Goal: Obtain resource: Download file/media

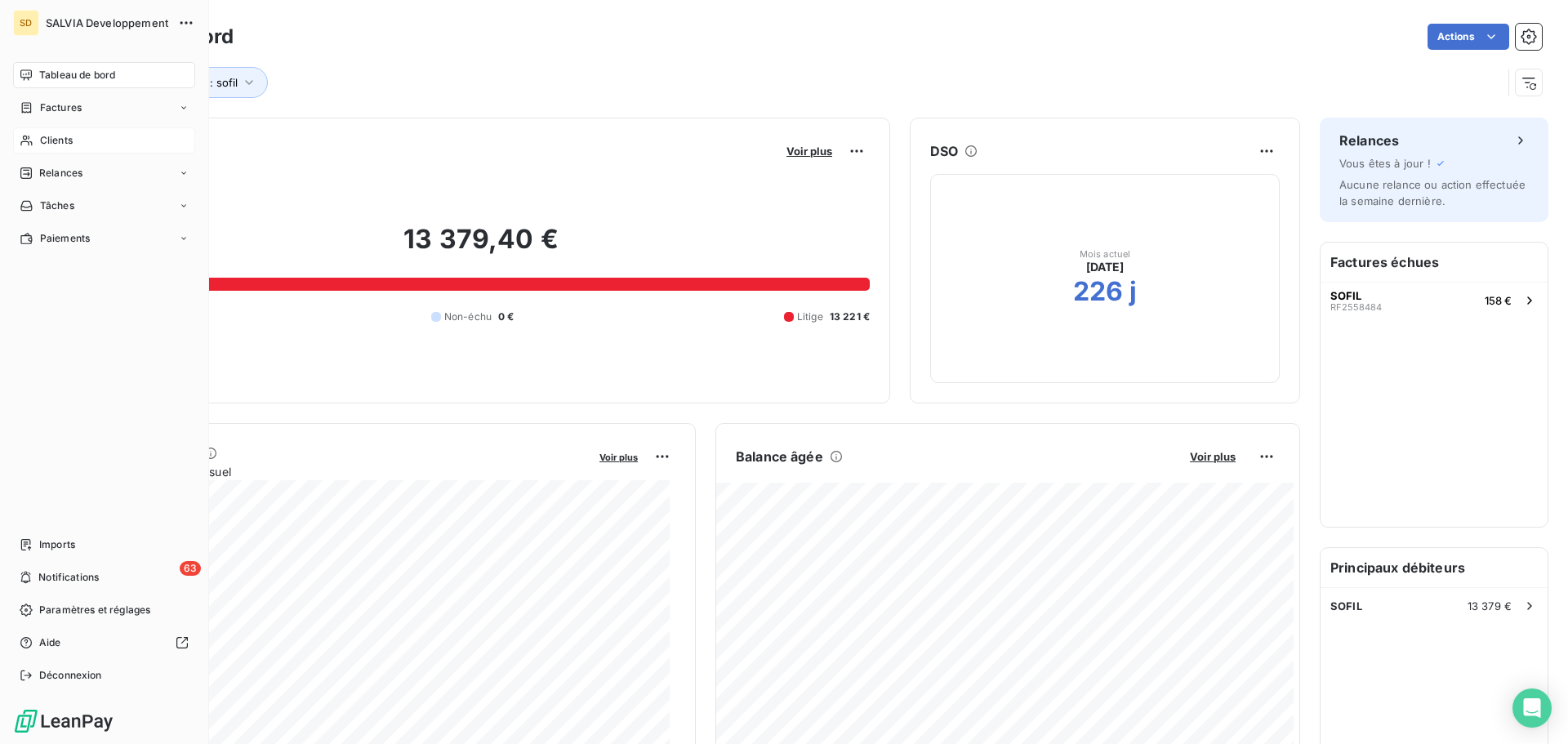
click at [80, 140] on div "Clients" at bounding box center [104, 141] width 182 height 26
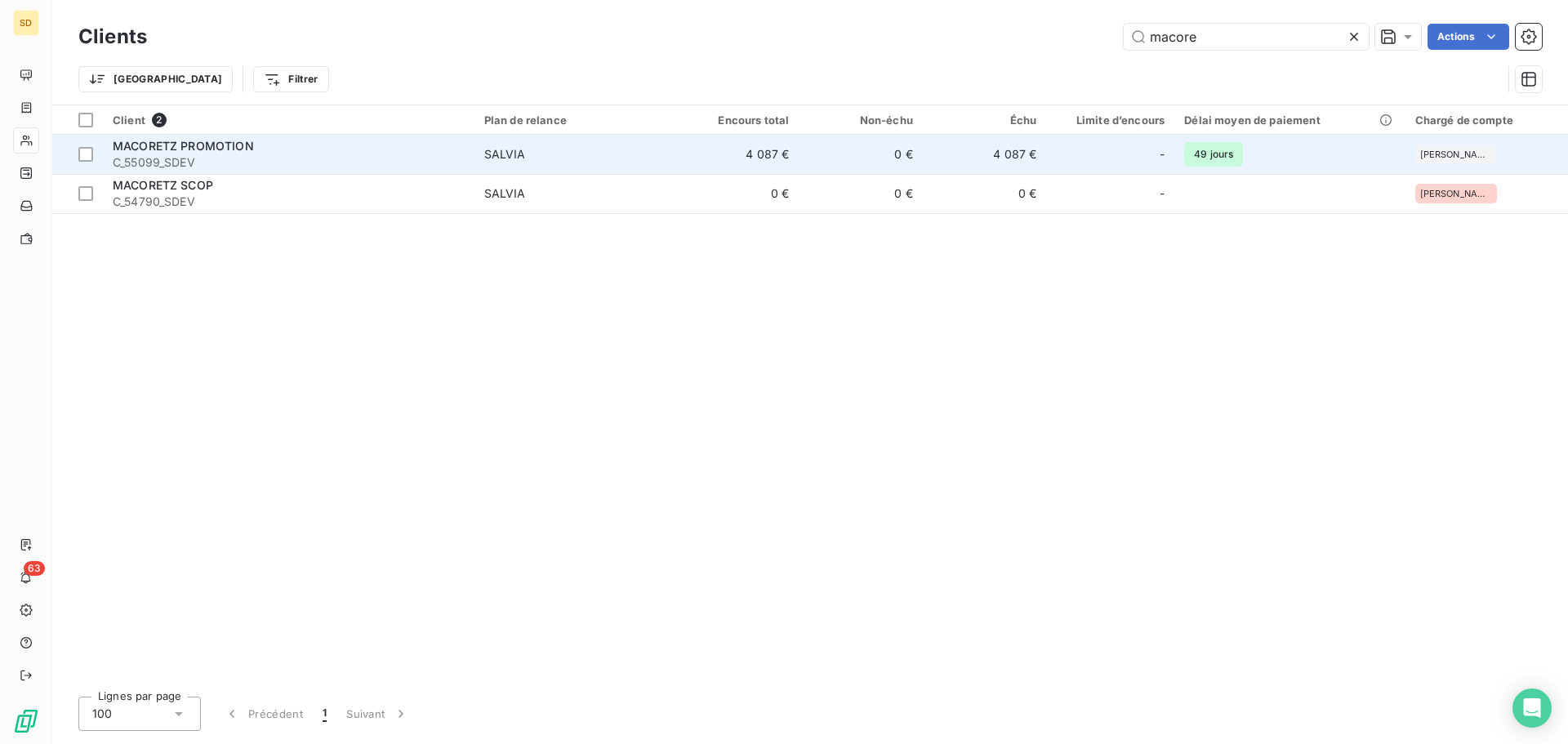
type input "macore"
click at [416, 142] on div "MACORETZ PROMOTION" at bounding box center [289, 146] width 352 height 16
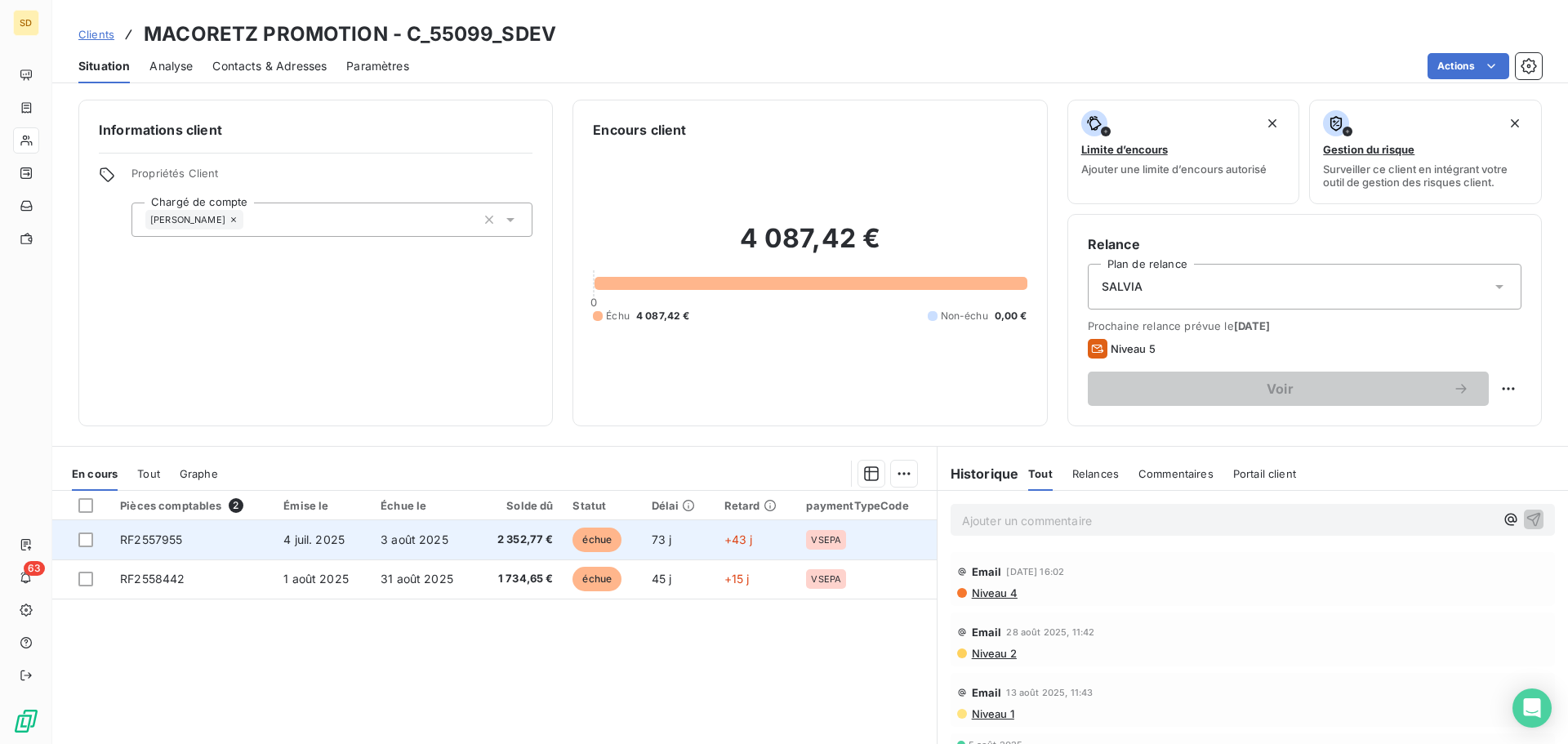
click at [340, 539] on span "4 juil. 2025" at bounding box center [313, 539] width 61 height 14
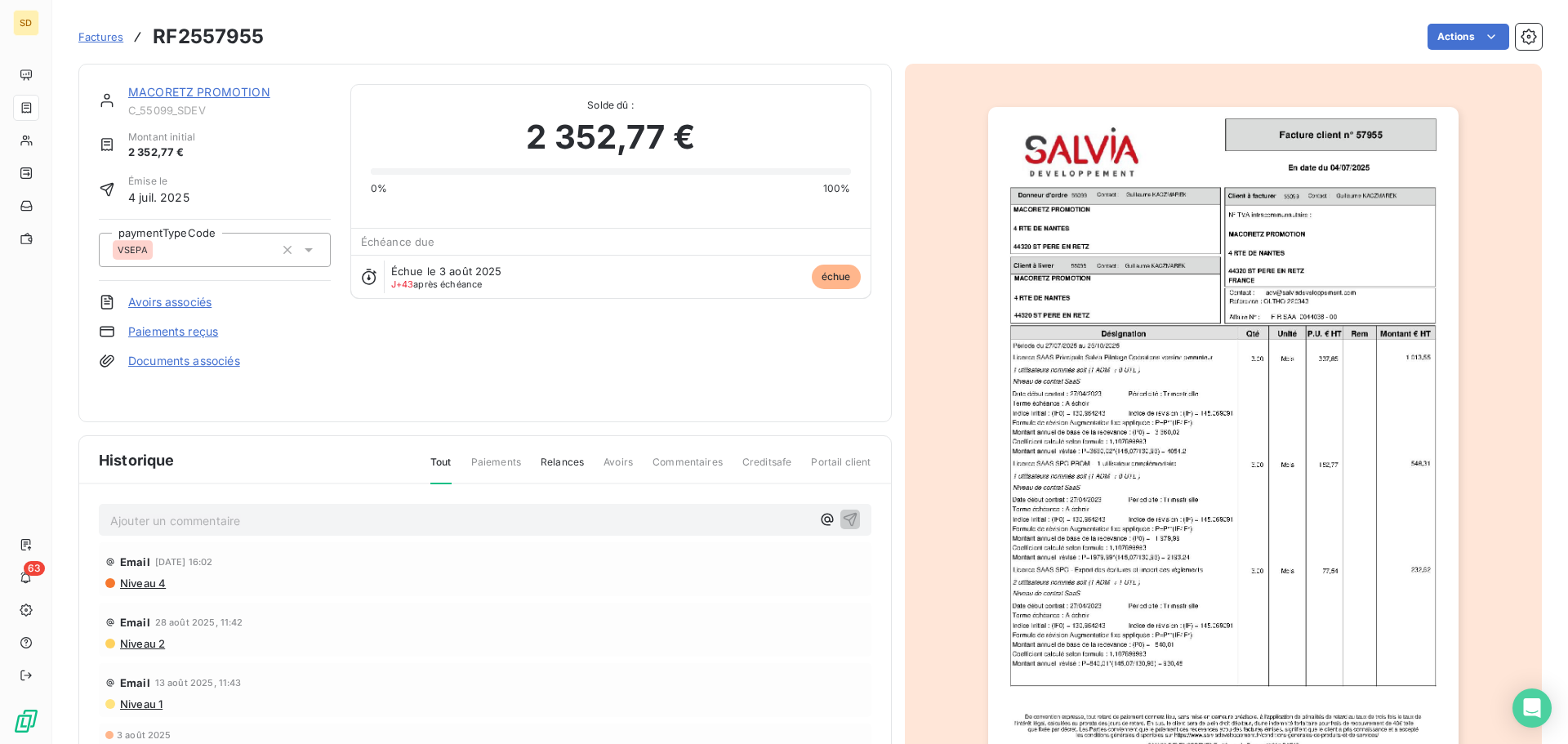
click at [1130, 420] on img "button" at bounding box center [1223, 439] width 470 height 665
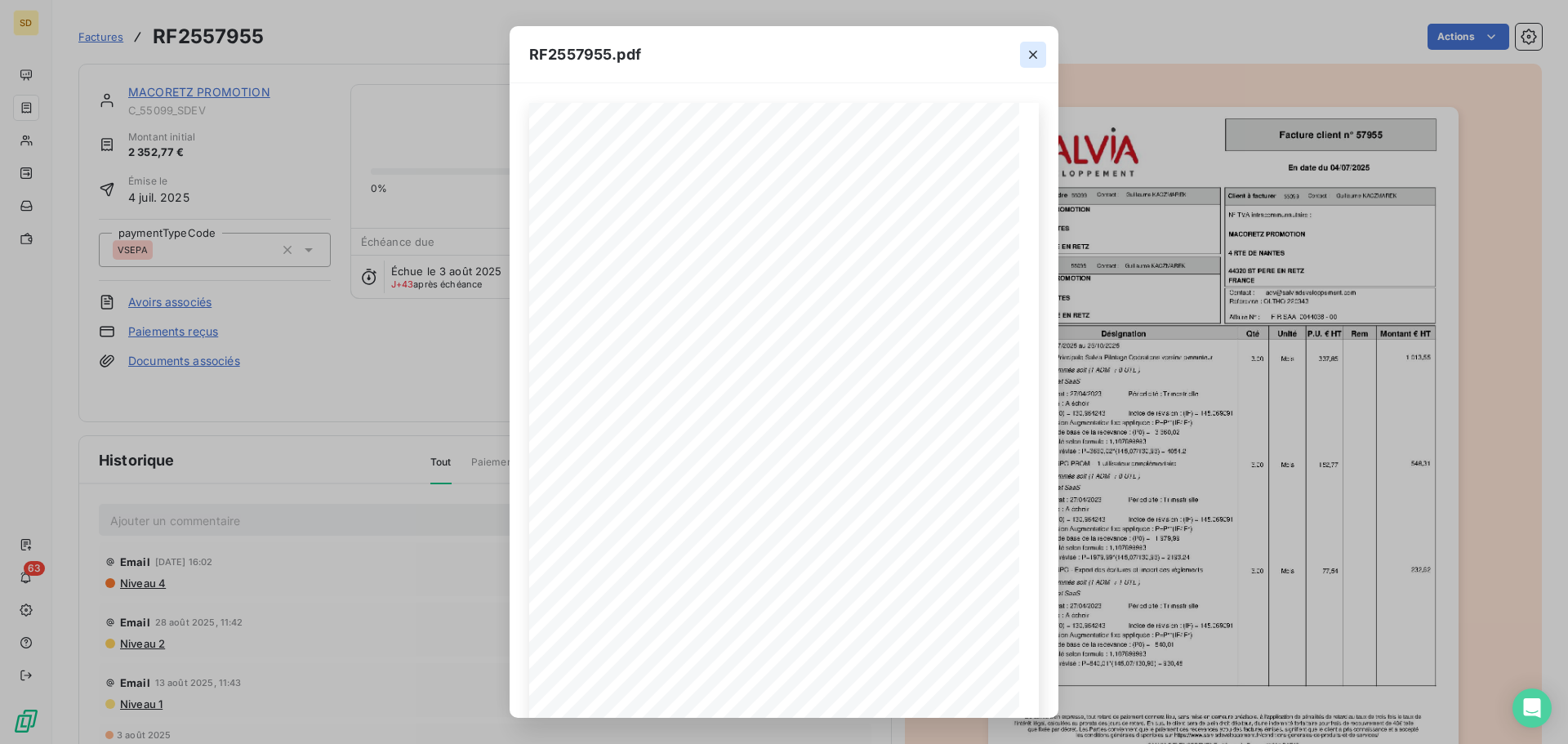
click at [1030, 57] on icon "button" at bounding box center [1033, 54] width 16 height 16
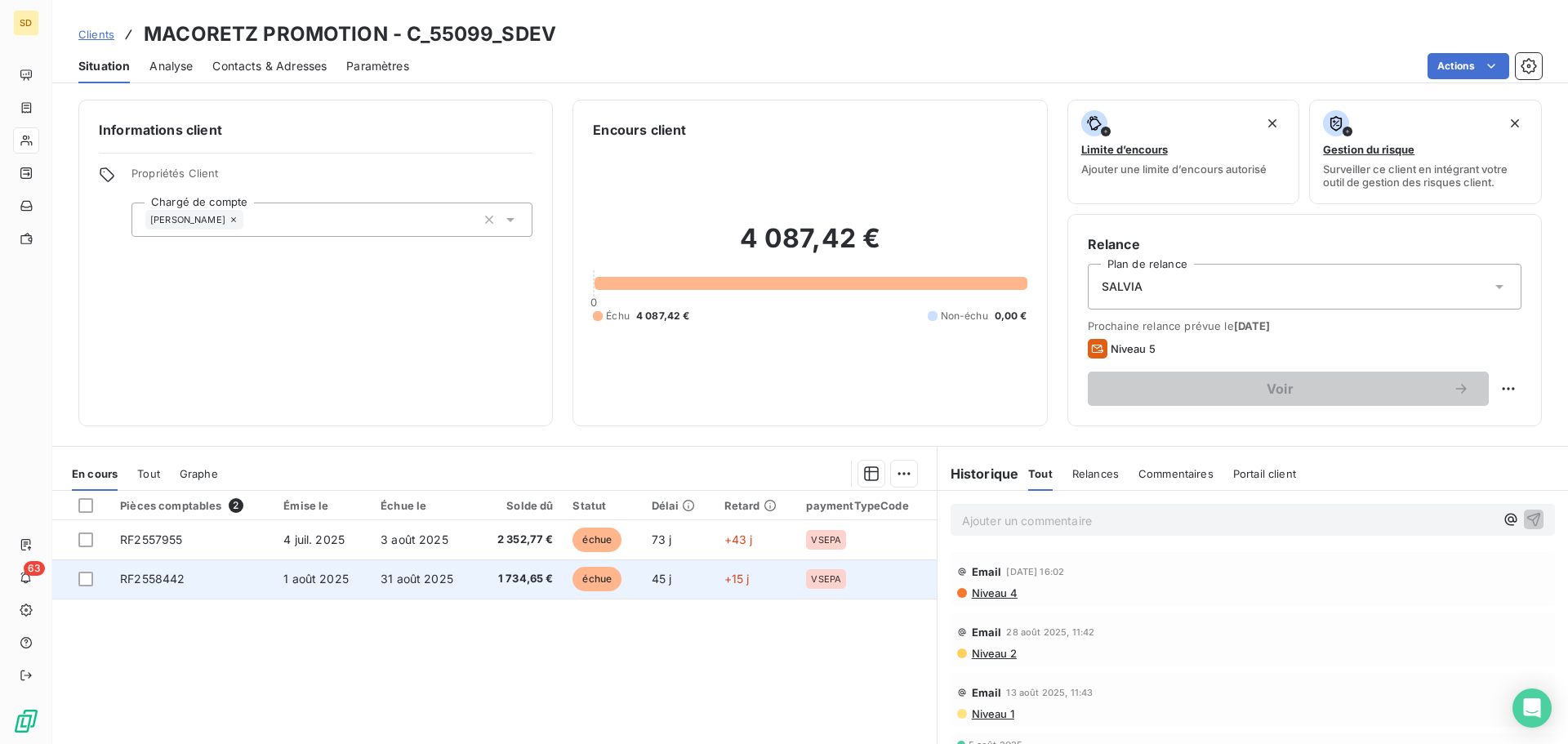
click at [435, 577] on span "31 août 2025" at bounding box center [417, 579] width 72 height 14
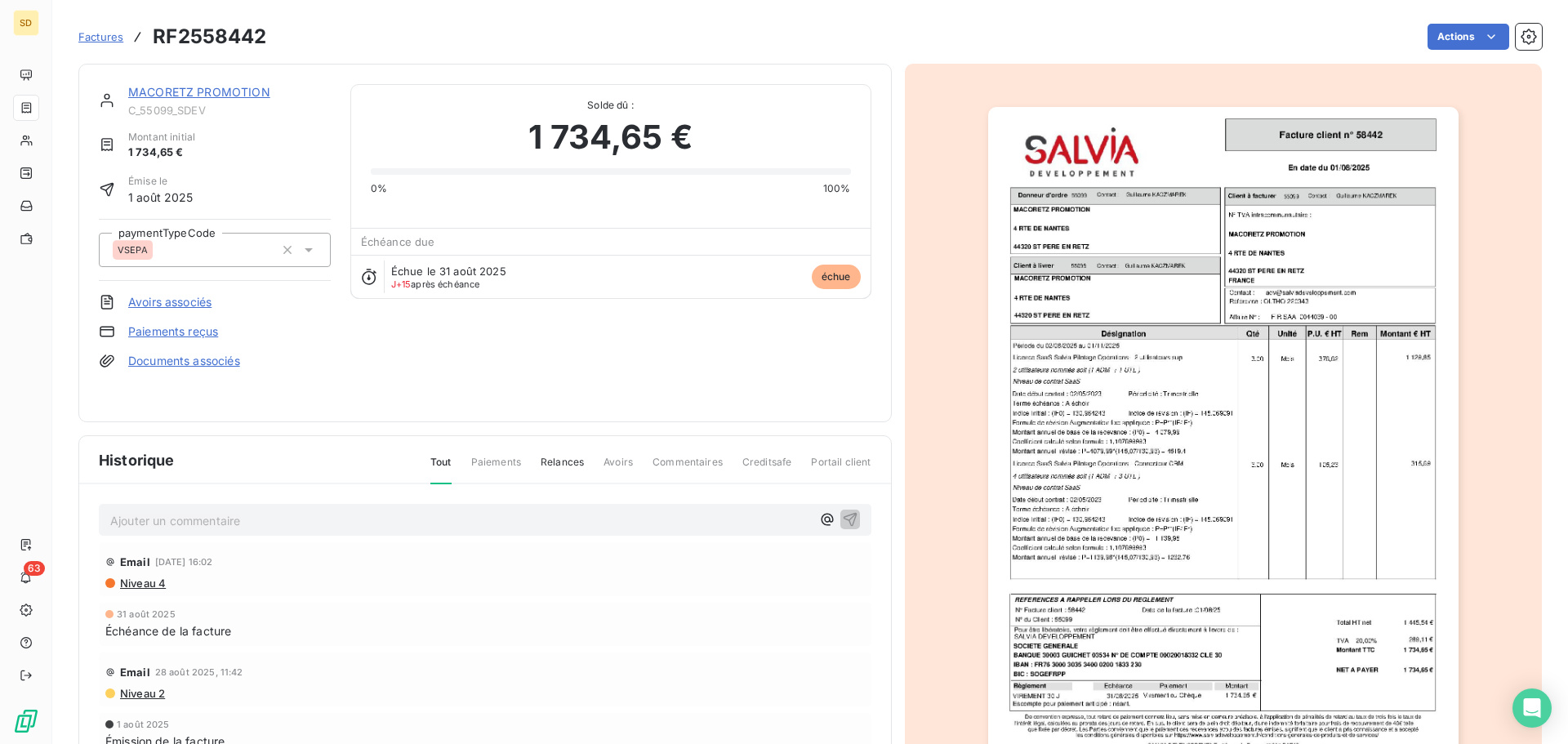
click at [1156, 415] on img "button" at bounding box center [1223, 439] width 470 height 665
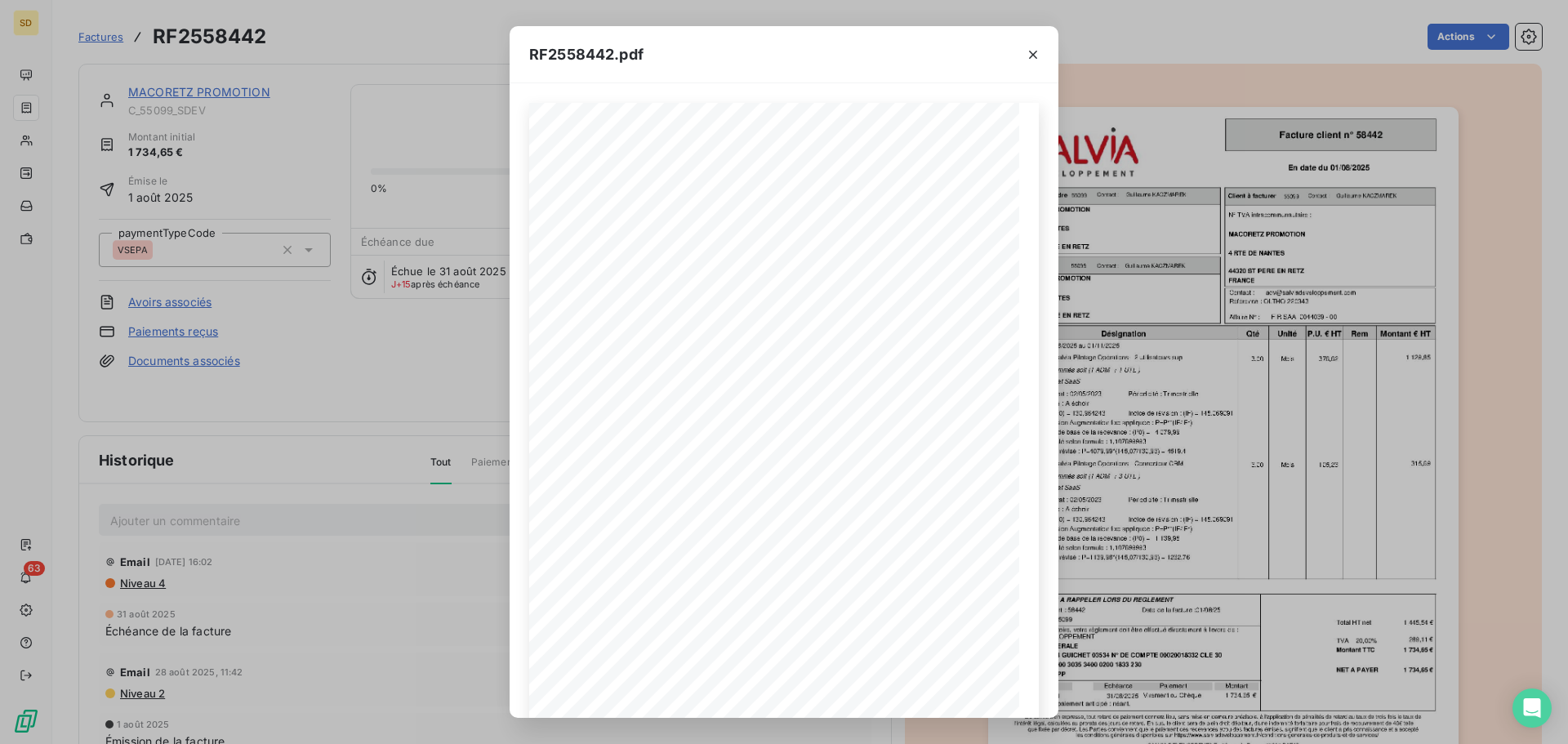
click at [0, 365] on div "RF2558442.pdf FIR SAA 0044039 - 00 [DATE] En date du Client à livrer Donneur d'…" at bounding box center [784, 372] width 1568 height 744
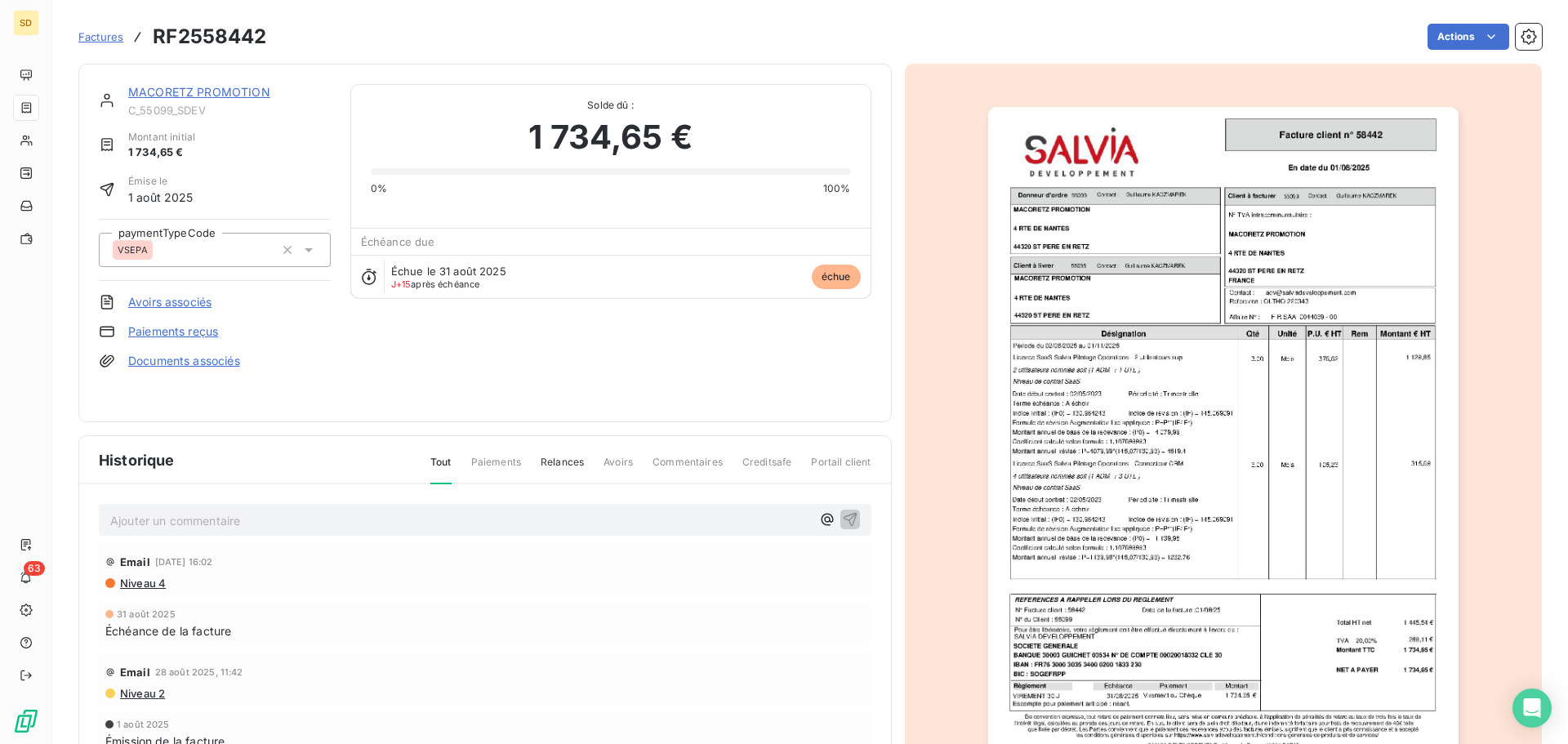
click at [1022, 398] on img "button" at bounding box center [1223, 439] width 470 height 665
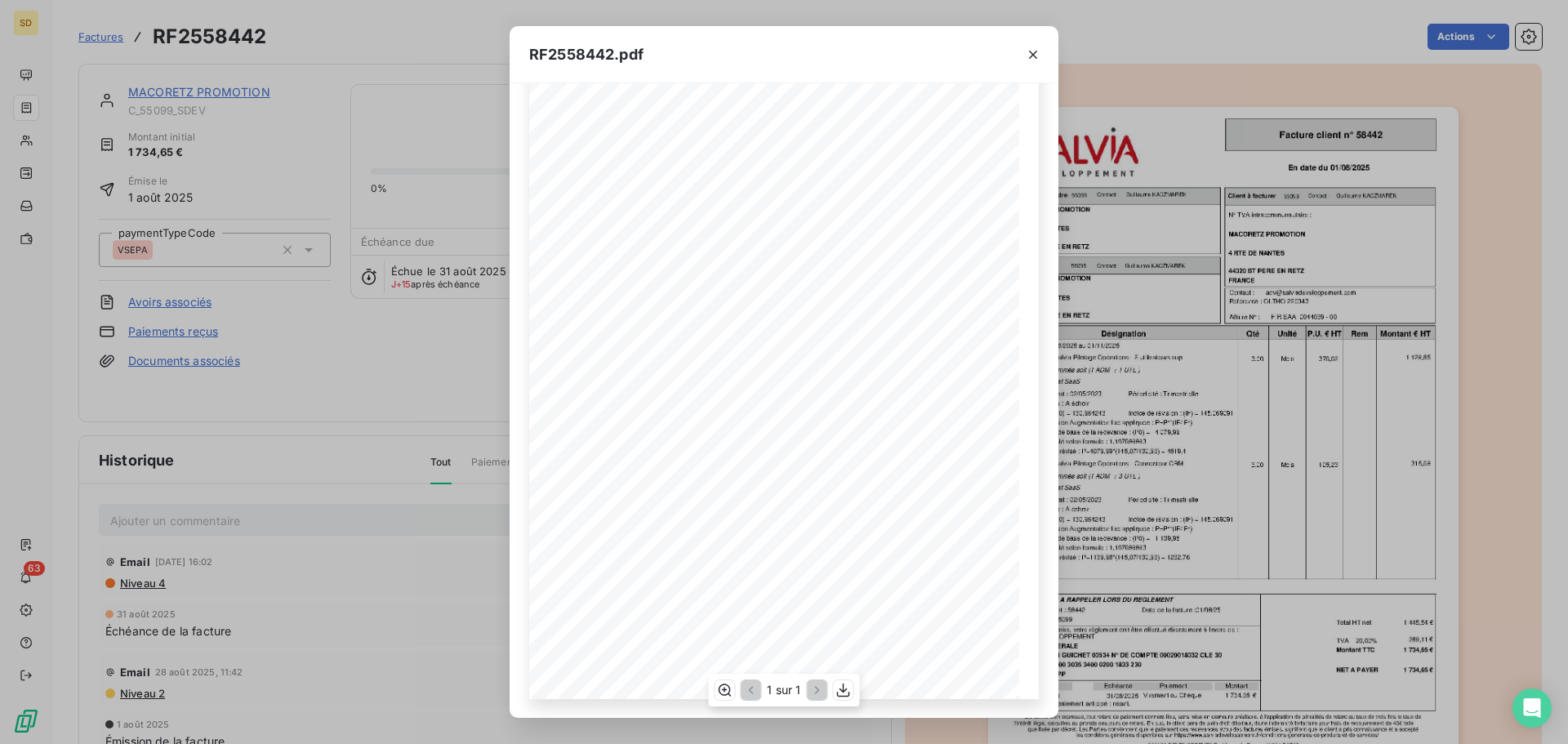
scroll to position [105, 0]
click at [851, 694] on icon "button" at bounding box center [843, 690] width 16 height 16
click at [362, 396] on div "RF2558442.pdf FIR SAA 0044039 - 00 [DATE] En date du Client à livrer Donneur d'…" at bounding box center [784, 372] width 1568 height 744
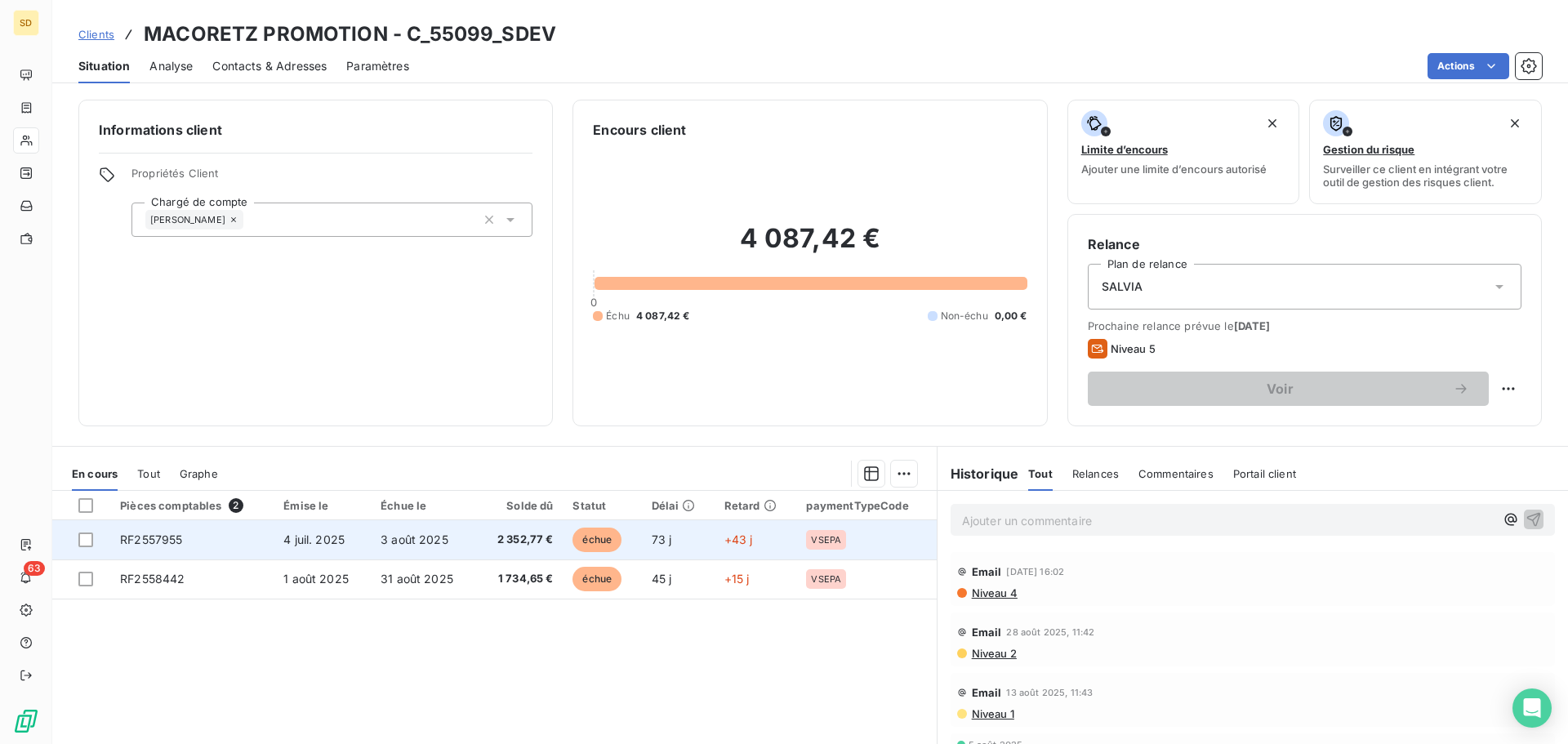
click at [412, 535] on span "3 août 2025" at bounding box center [414, 539] width 68 height 14
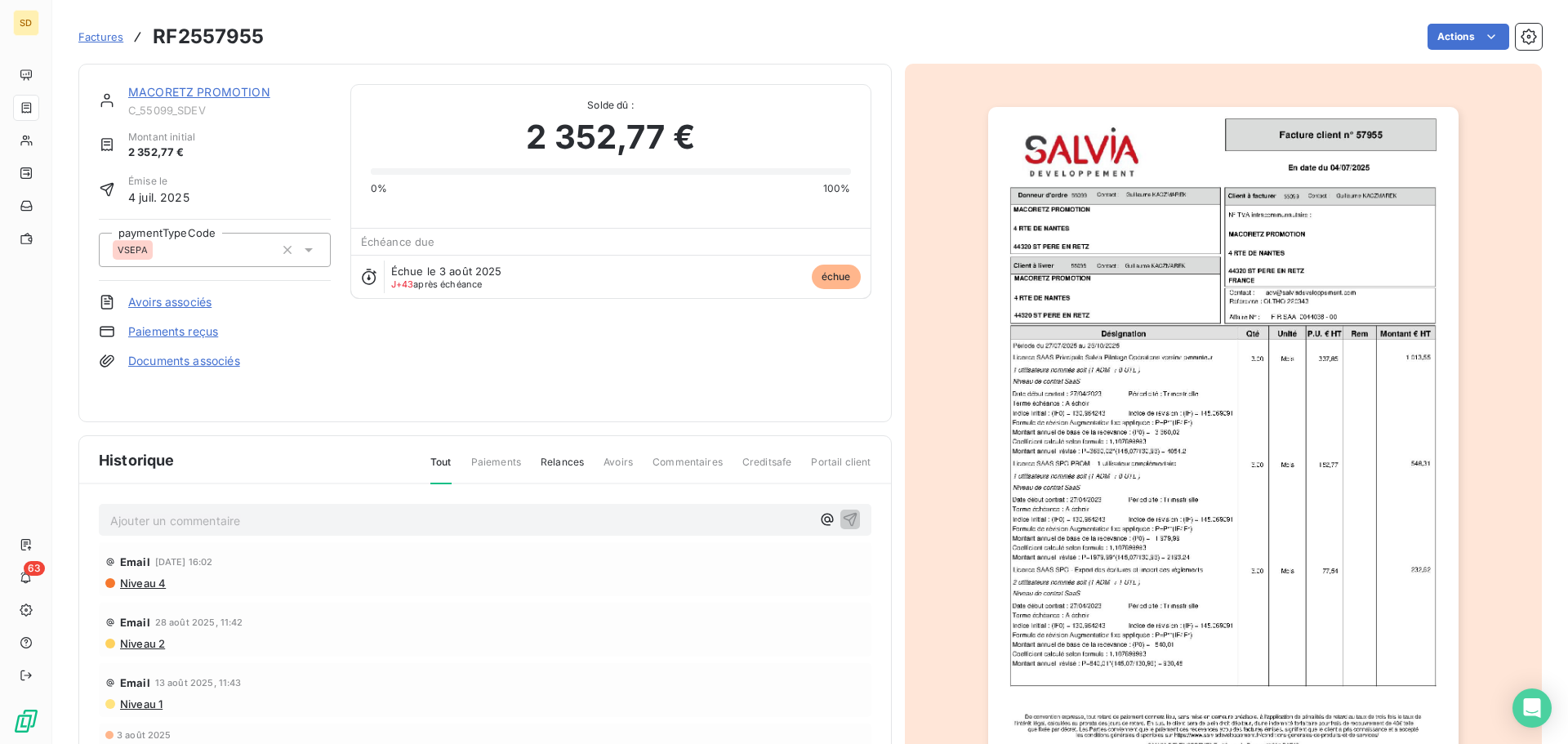
click at [1089, 351] on img "button" at bounding box center [1223, 439] width 470 height 665
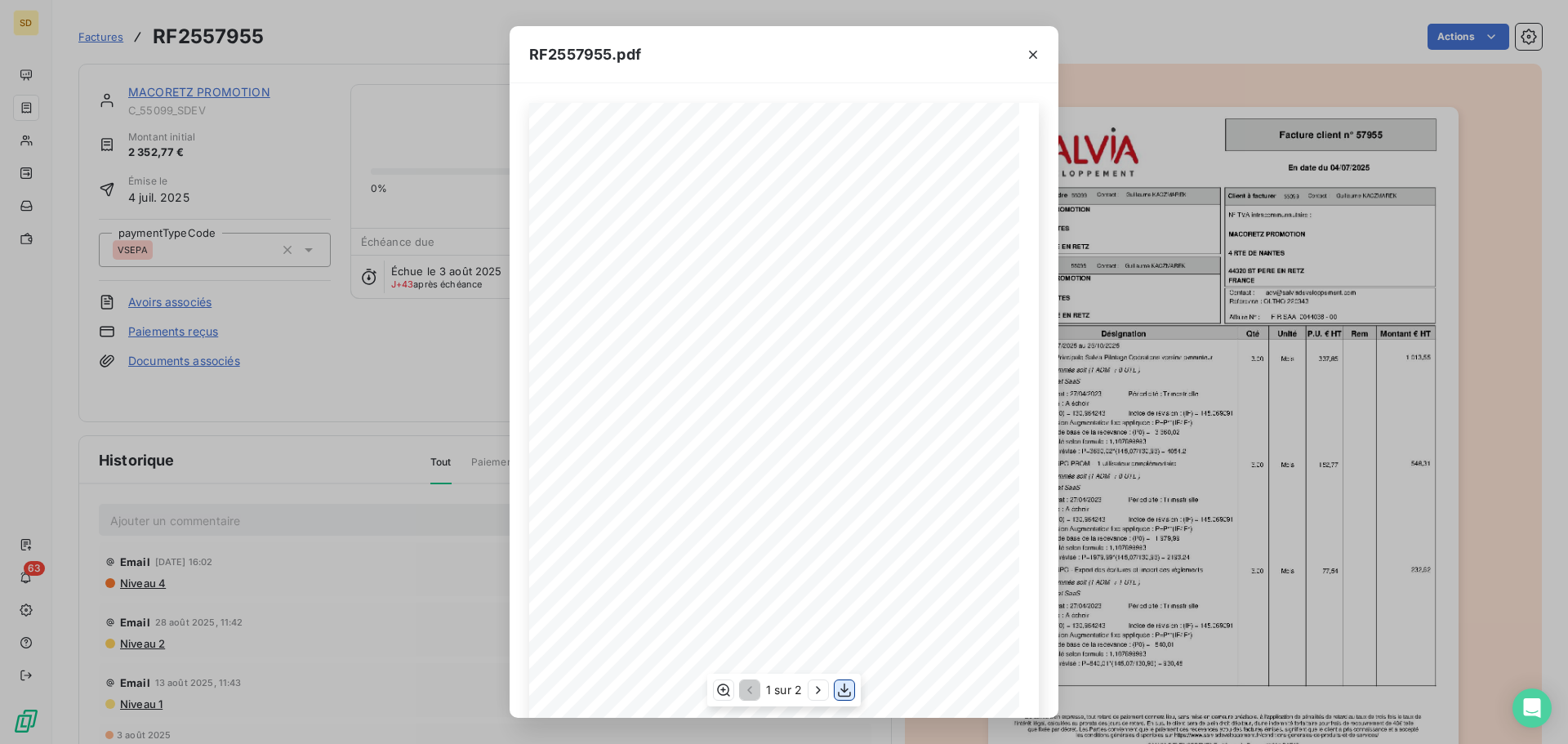
click at [845, 682] on icon "button" at bounding box center [844, 690] width 16 height 16
